Goal: Task Accomplishment & Management: Use online tool/utility

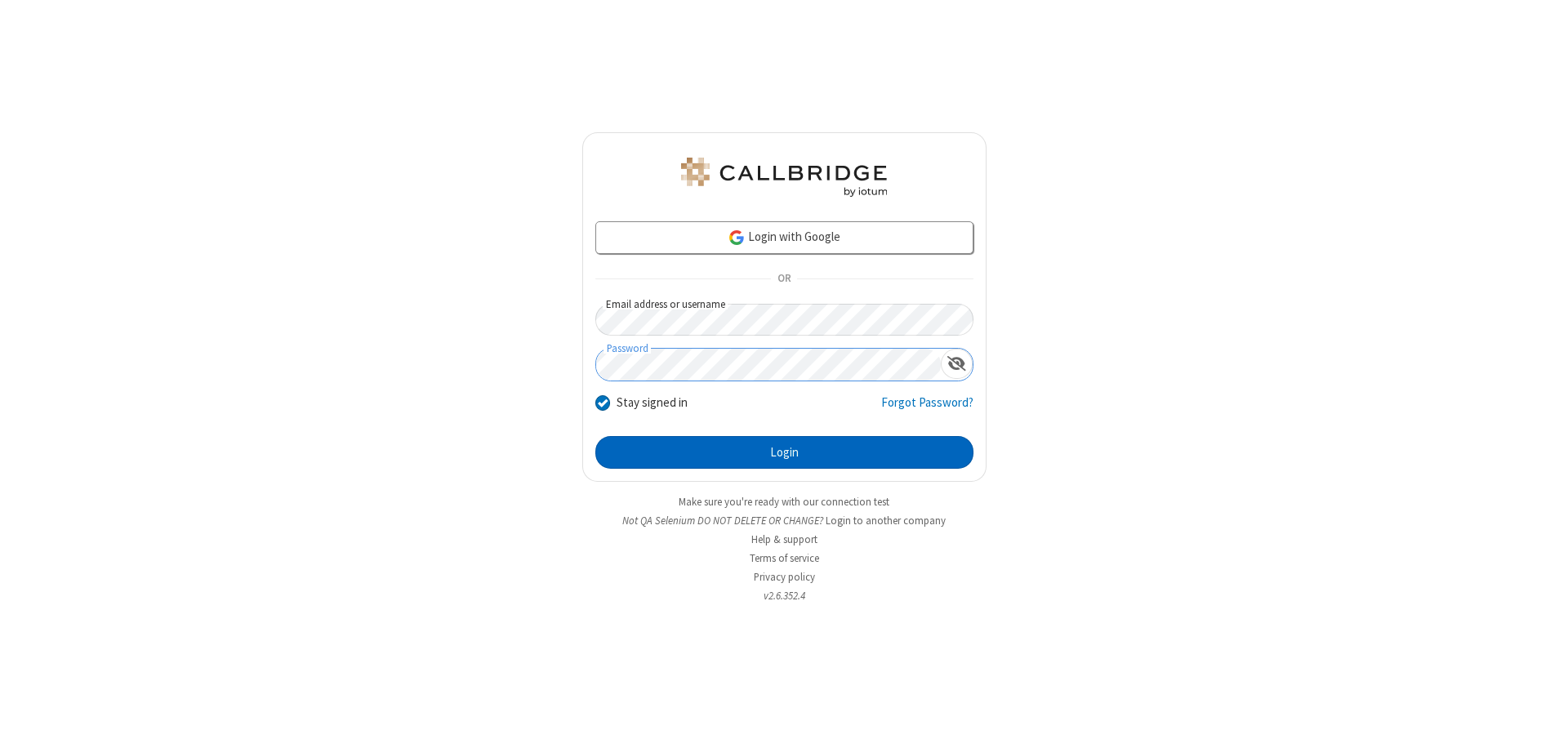
click at [784, 453] on button "Login" at bounding box center [784, 453] width 378 height 33
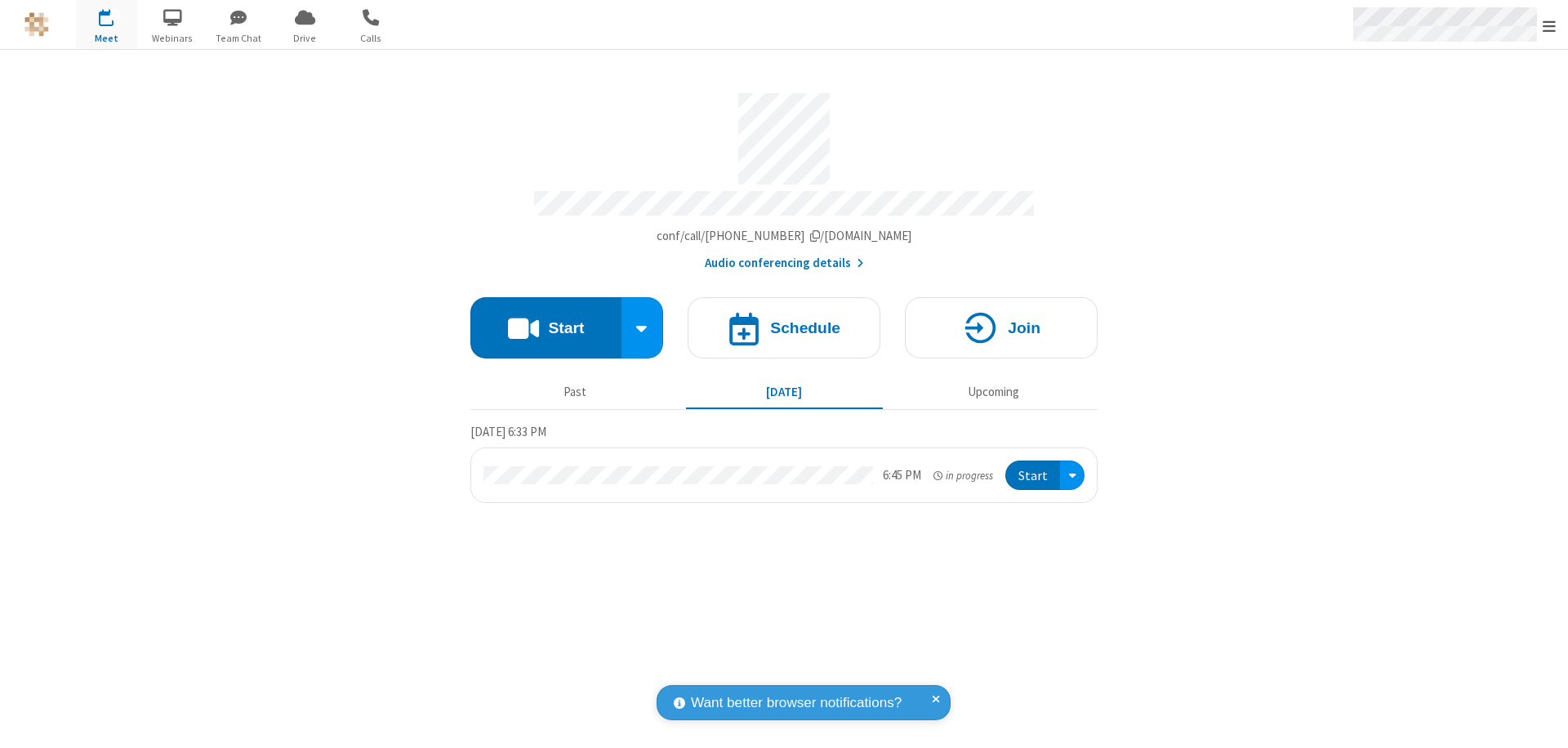
click at [1549, 25] on span "Open menu" at bounding box center [1549, 26] width 13 height 16
click at [304, 38] on span "Drive" at bounding box center [305, 38] width 61 height 14
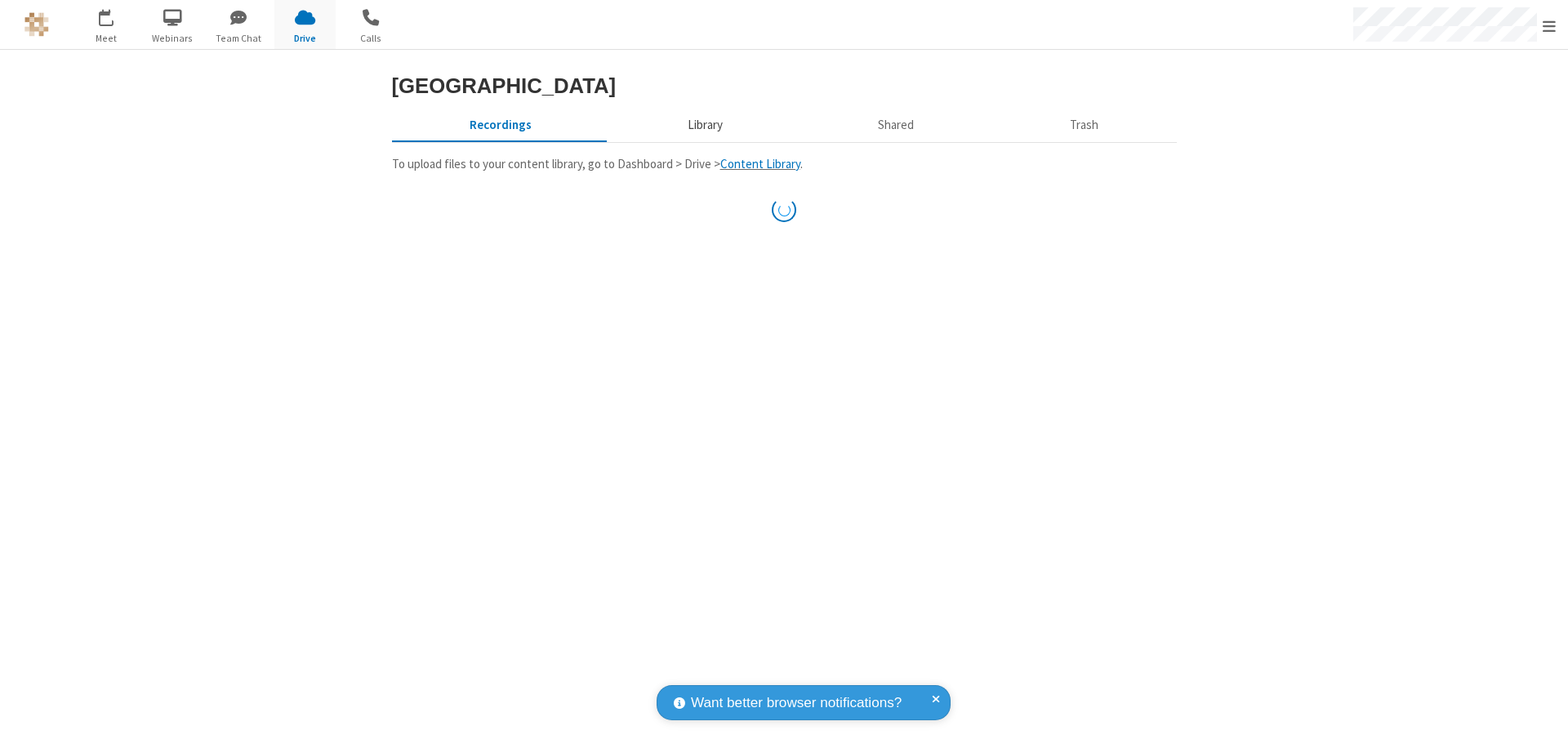
click at [696, 141] on button "Library" at bounding box center [705, 125] width 191 height 31
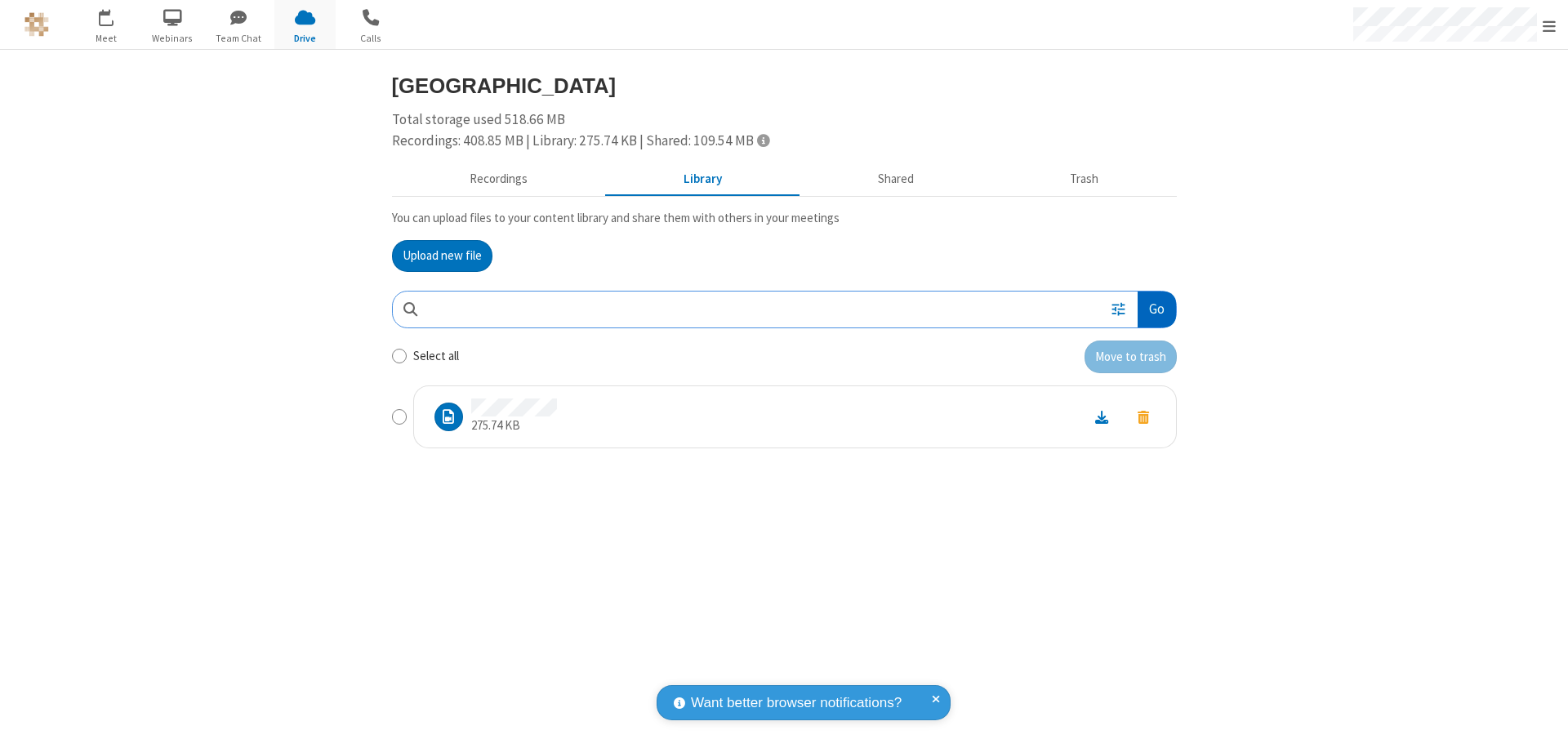
click at [1156, 309] on button "Go" at bounding box center [1157, 310] width 38 height 37
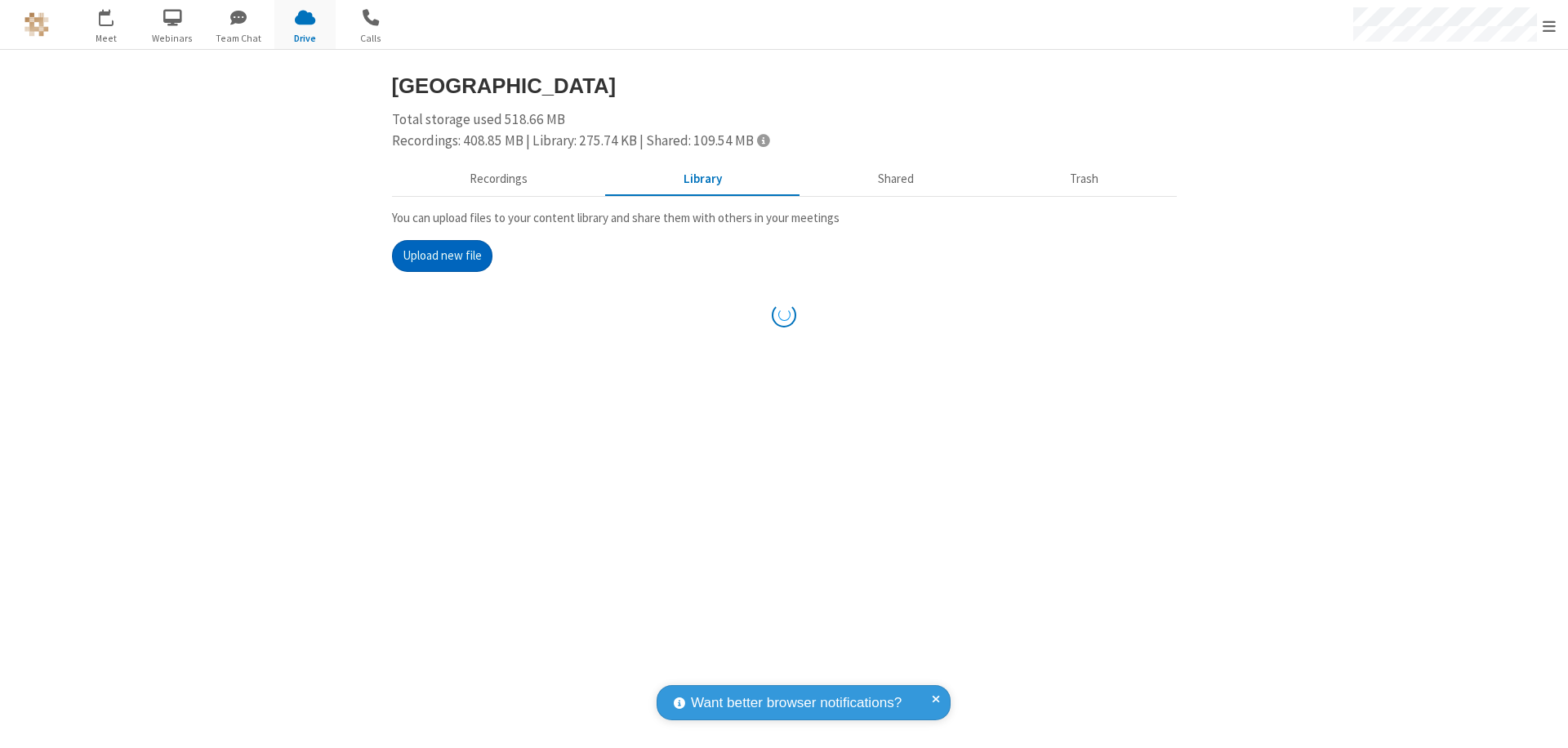
click at [442, 256] on button "Upload new file" at bounding box center [442, 257] width 100 height 33
